Goal: Task Accomplishment & Management: Use online tool/utility

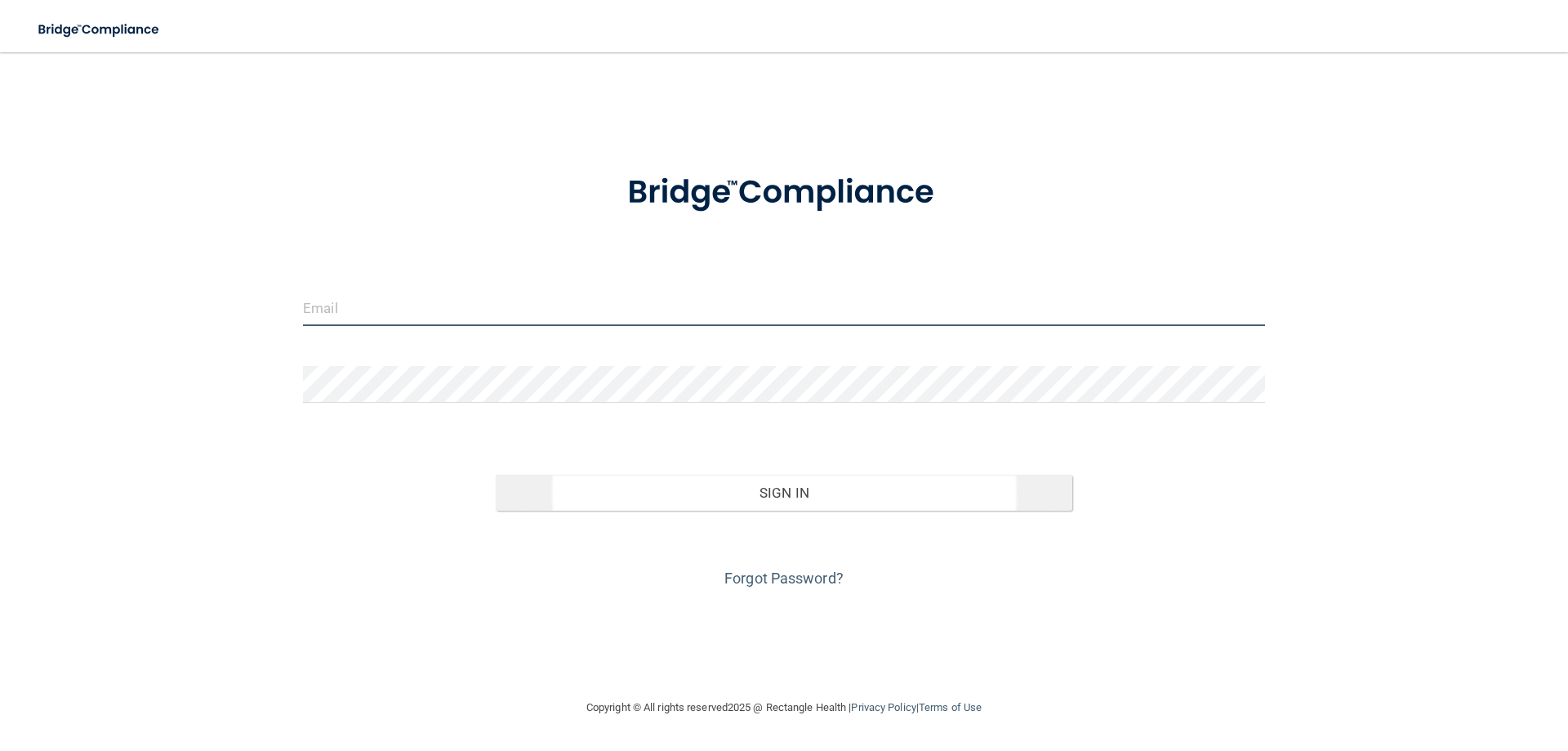
type input "[EMAIL_ADDRESS][DOMAIN_NAME]"
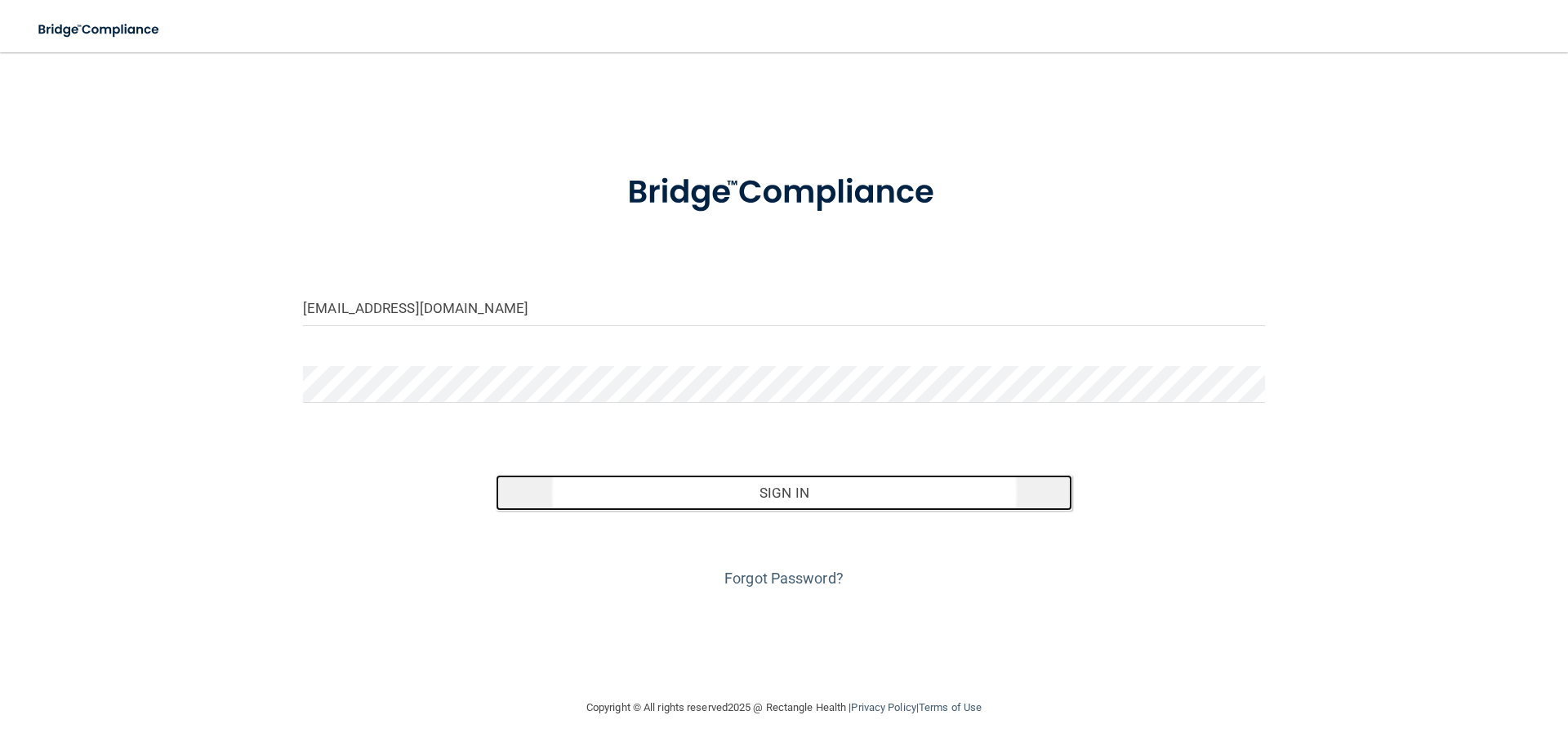
click at [824, 492] on button "Sign In" at bounding box center [784, 492] width 577 height 36
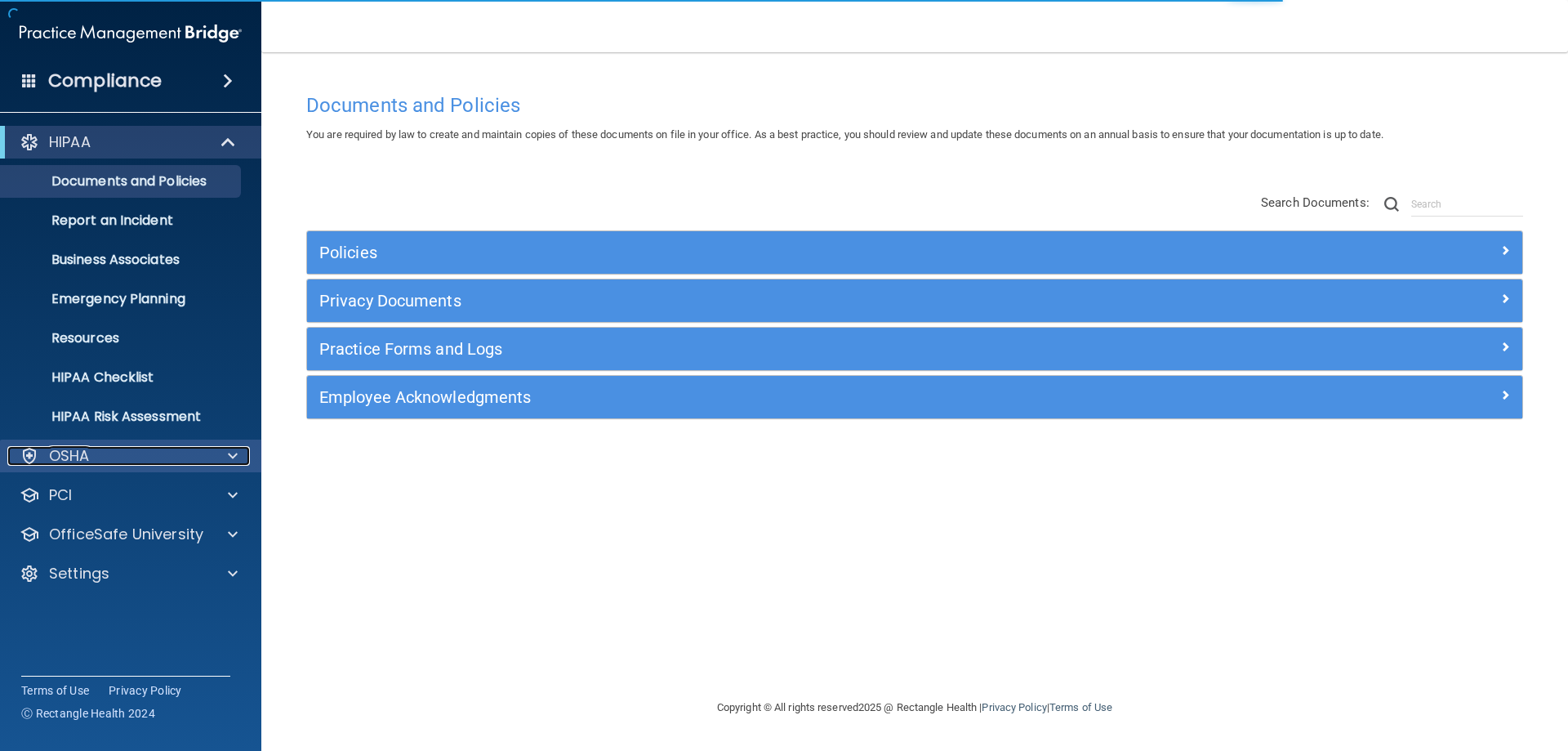
click at [230, 462] on span at bounding box center [233, 456] width 10 height 19
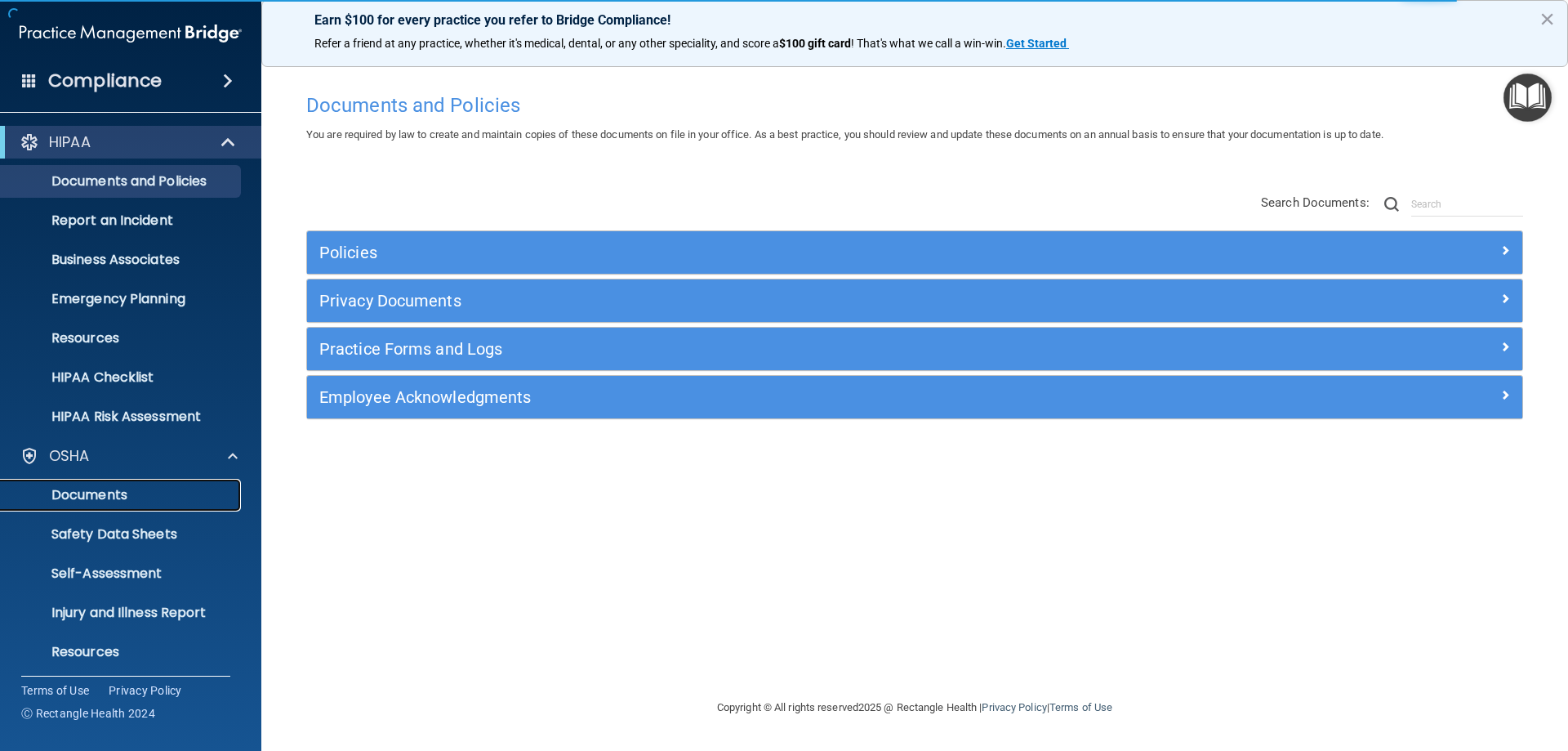
click at [112, 496] on p "Documents" at bounding box center [122, 496] width 223 height 17
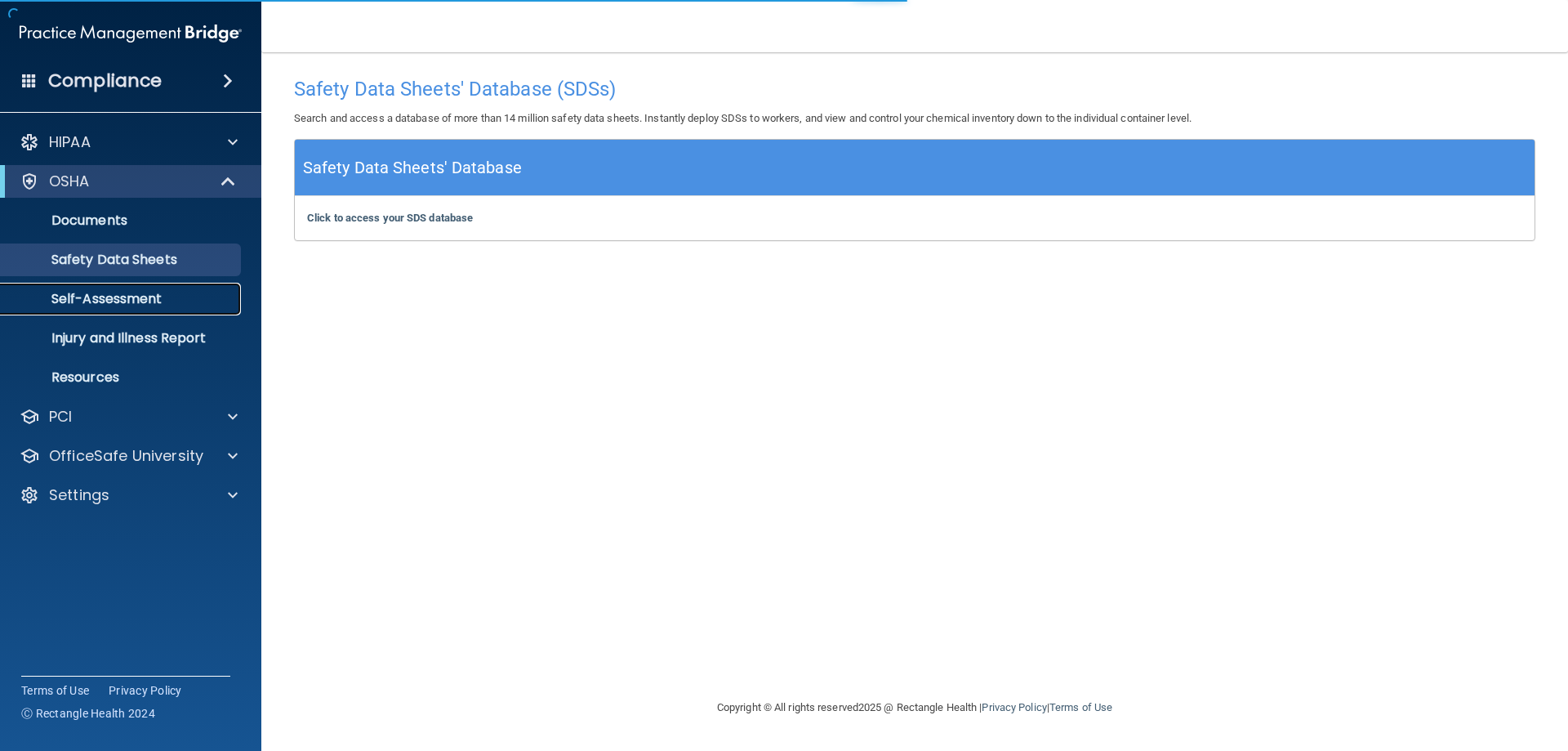
click at [148, 303] on p "Self-Assessment" at bounding box center [122, 299] width 223 height 17
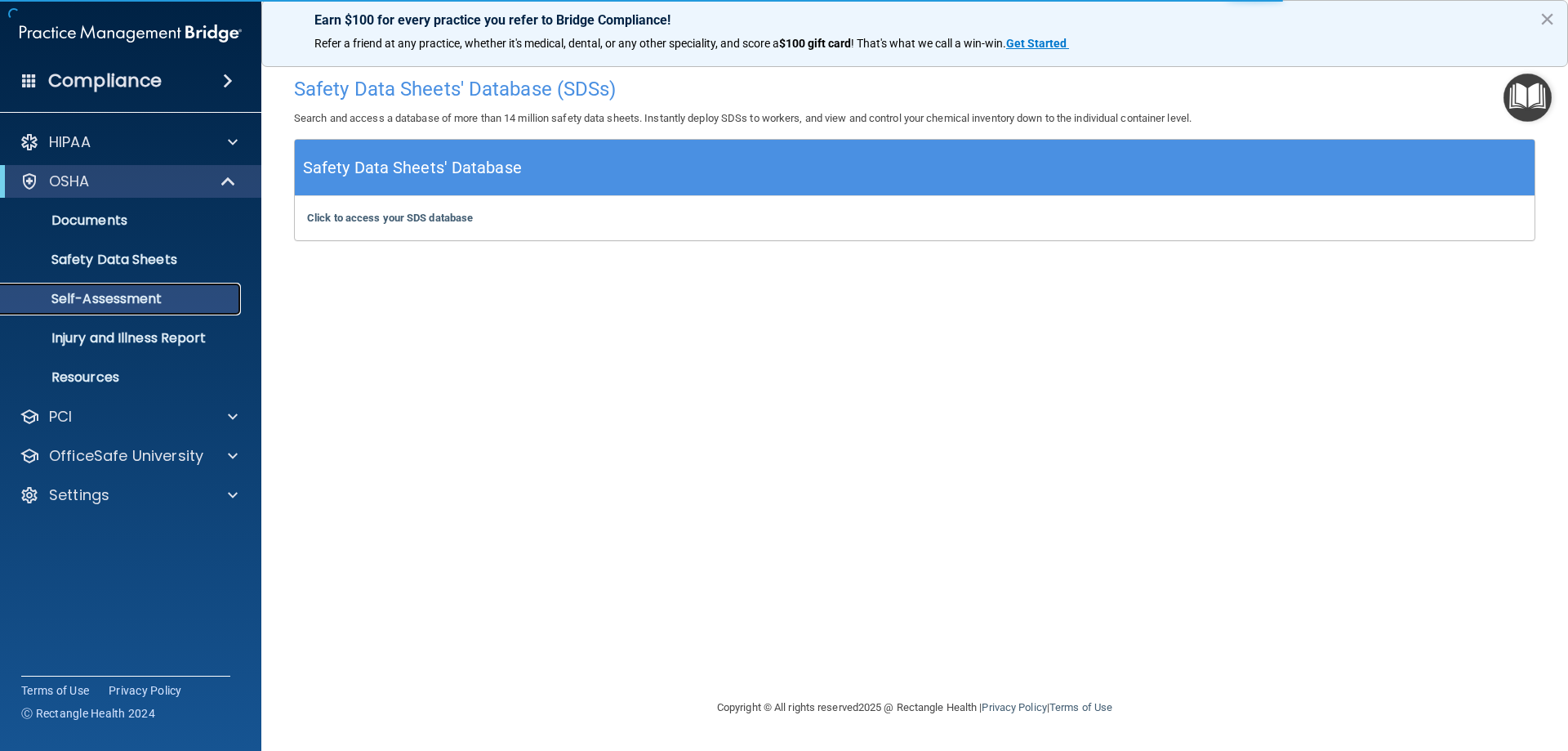
click at [148, 303] on p "Self-Assessment" at bounding box center [122, 299] width 223 height 17
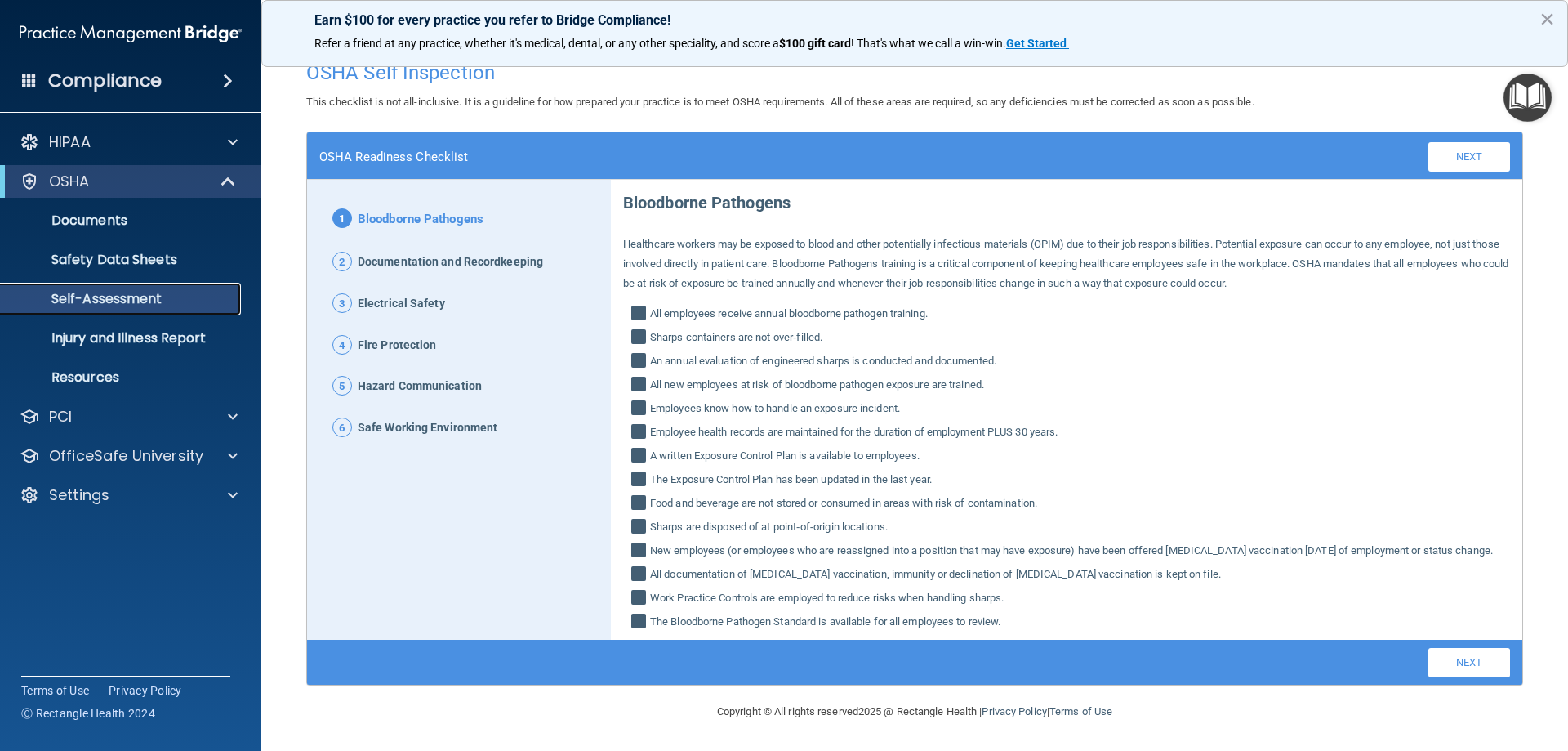
scroll to position [36, 0]
click at [344, 252] on span "2" at bounding box center [341, 261] width 19 height 19
click at [114, 222] on p "Documents" at bounding box center [122, 221] width 223 height 17
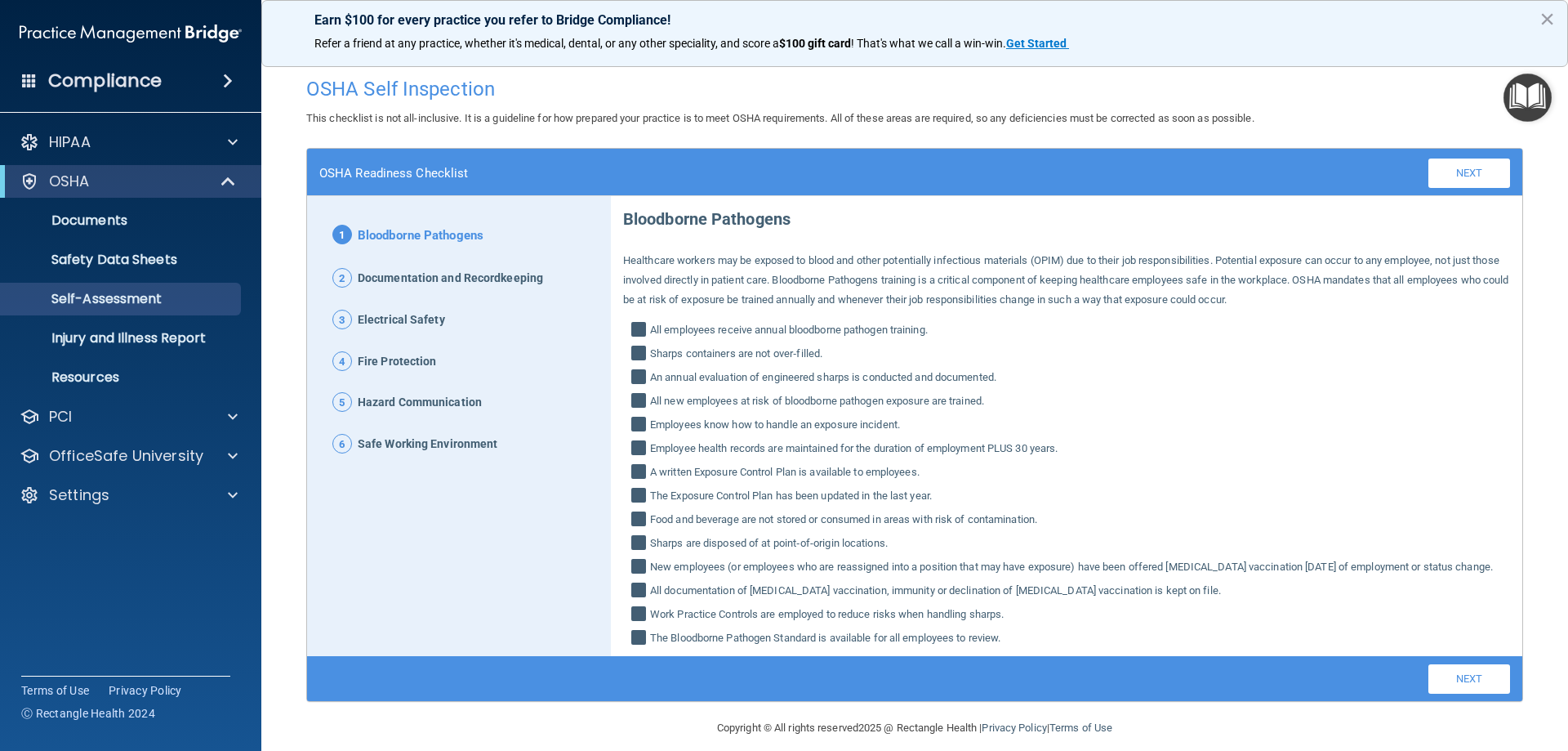
click at [592, 327] on p "3 Electrical Safety" at bounding box center [465, 320] width 266 height 21
